Goal: Entertainment & Leisure: Consume media (video, audio)

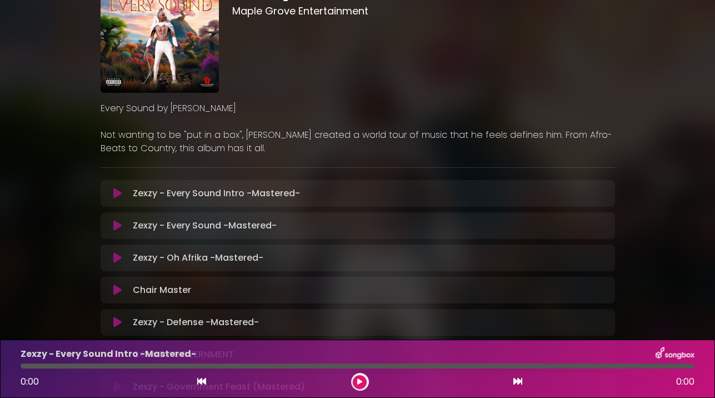
scroll to position [76, 0]
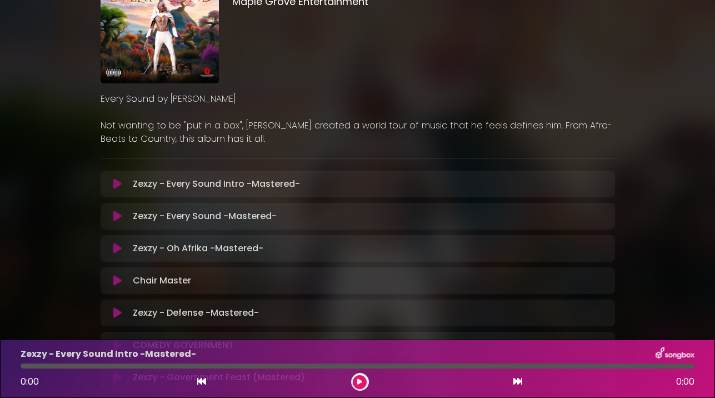
click at [356, 378] on button at bounding box center [360, 382] width 14 height 14
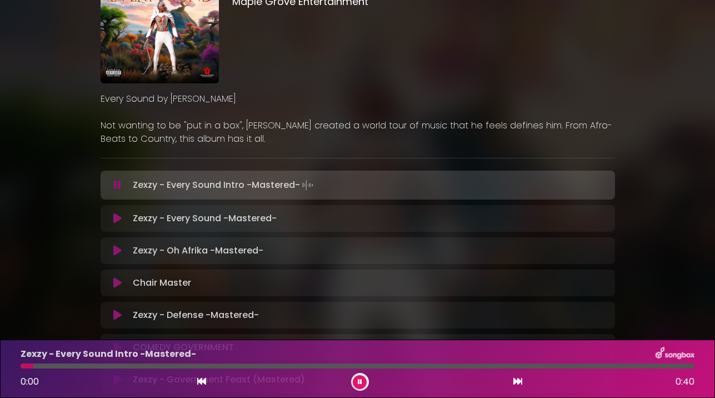
click at [49, 369] on div "Zexzy - Every Sound Intro -Mastered- 0:00 0:40" at bounding box center [357, 369] width 687 height 44
click at [76, 369] on div "Zexzy - Every Sound Intro -Mastered- 0:01 0:40" at bounding box center [357, 369] width 687 height 44
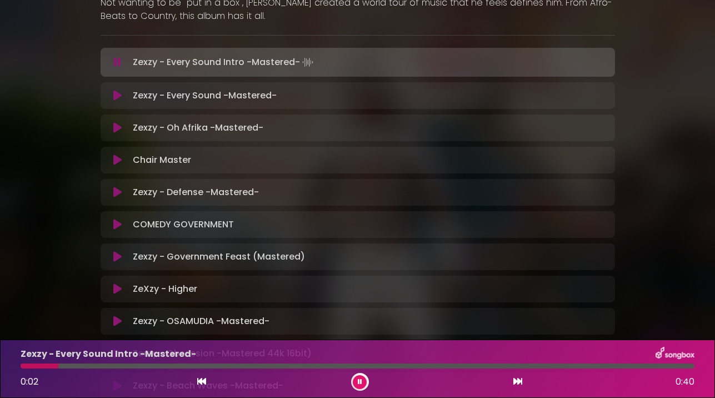
scroll to position [215, 0]
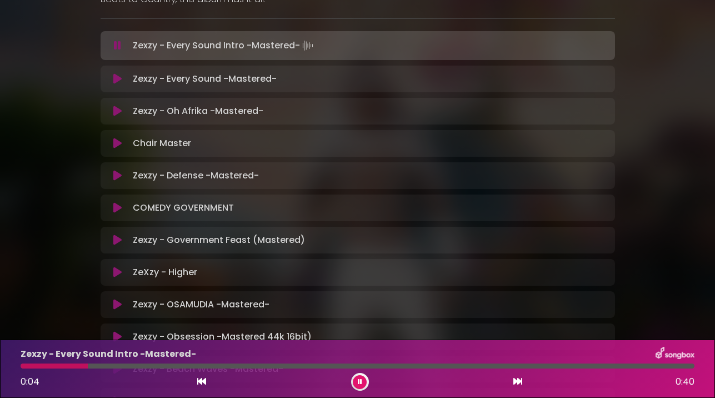
click at [113, 307] on icon at bounding box center [117, 304] width 8 height 11
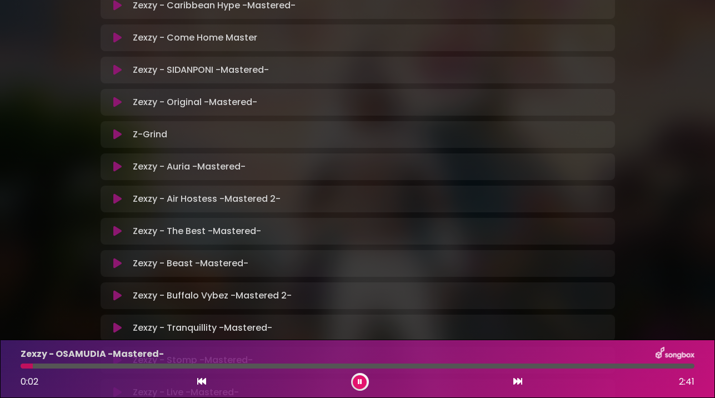
scroll to position [614, 0]
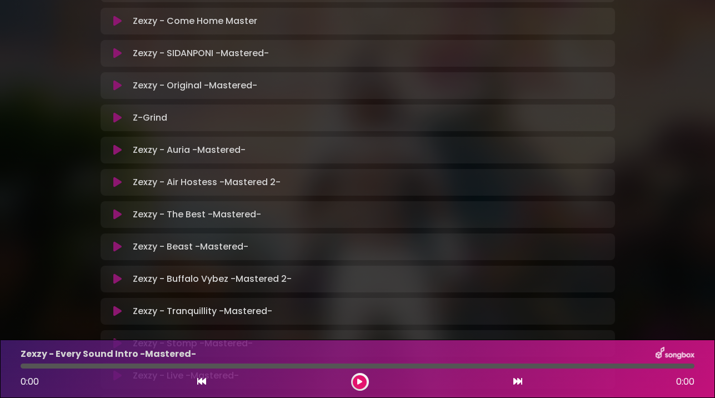
scroll to position [874, 0]
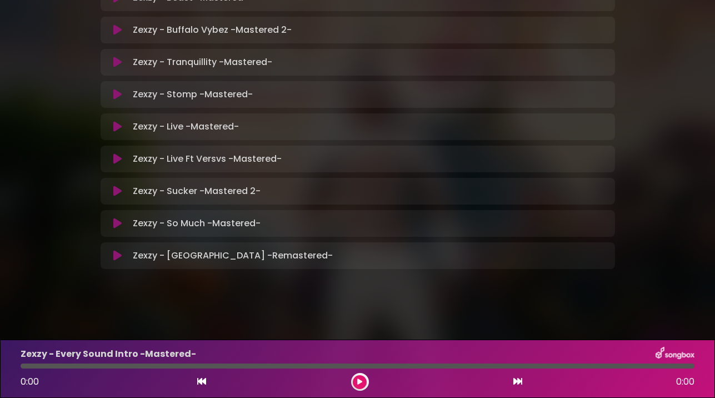
click at [356, 381] on button at bounding box center [360, 382] width 14 height 14
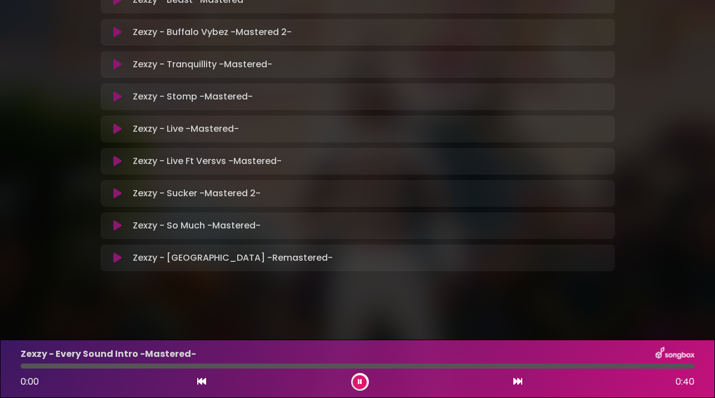
scroll to position [876, 0]
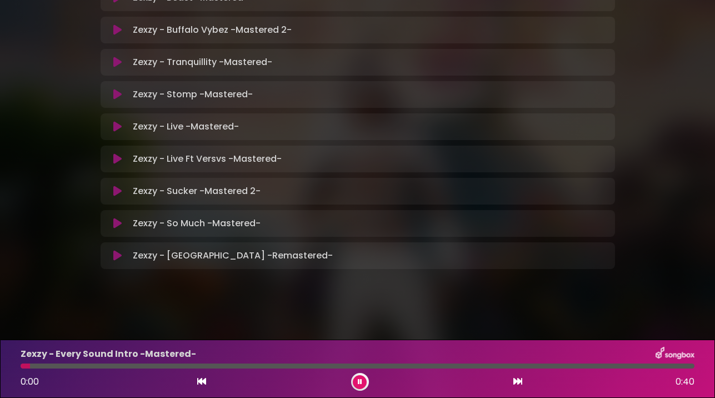
click at [69, 364] on div at bounding box center [358, 365] width 674 height 5
click at [213, 367] on div at bounding box center [358, 365] width 674 height 5
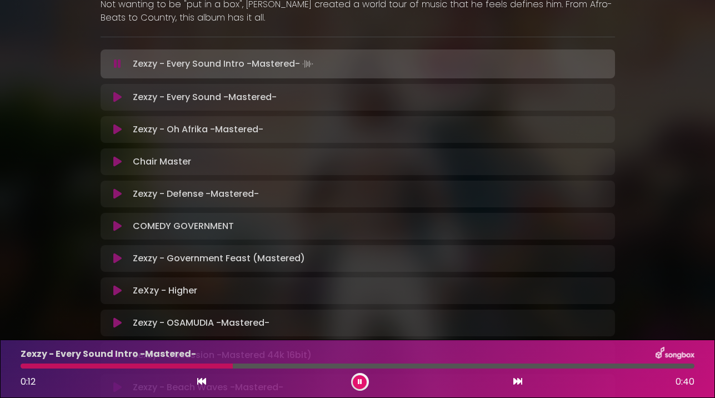
scroll to position [0, 0]
